Goal: Find specific page/section: Find specific page/section

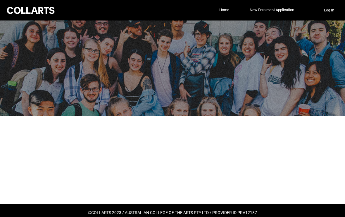
click at [328, 10] on button "Log In" at bounding box center [329, 10] width 20 height 9
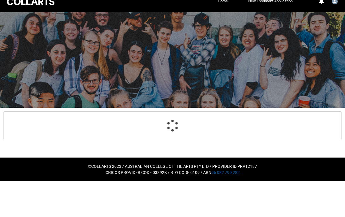
scroll to position [1, 0]
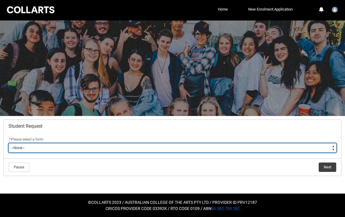
click at [328, 152] on select "--None-- Academic Transcript Application to Appeal Assignment Extension Change …" at bounding box center [172, 147] width 328 height 9
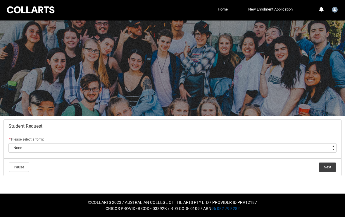
click at [217, 8] on link "Home" at bounding box center [222, 9] width 13 height 9
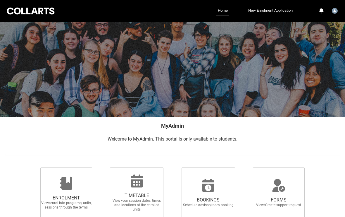
click at [41, 13] on div at bounding box center [31, 10] width 50 height 9
click at [43, 11] on div at bounding box center [31, 10] width 50 height 9
